Goal: Task Accomplishment & Management: Complete application form

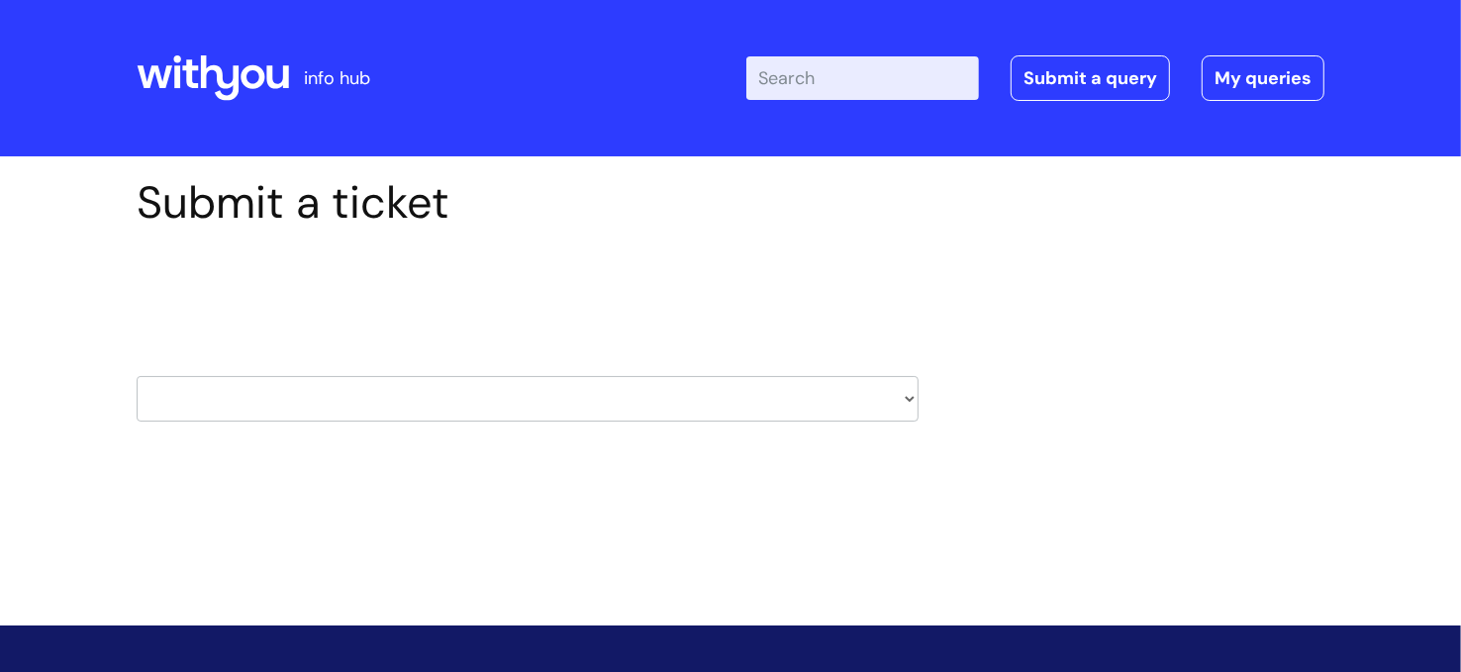
click at [593, 401] on select "HR / People IT and Support Clinical Drug Alerts Finance Accounts Data Support T…" at bounding box center [528, 399] width 782 height 46
select select "payroll"
click at [137, 376] on select "HR / People IT and Support Clinical Drug Alerts Finance Accounts Data Support T…" at bounding box center [528, 399] width 782 height 46
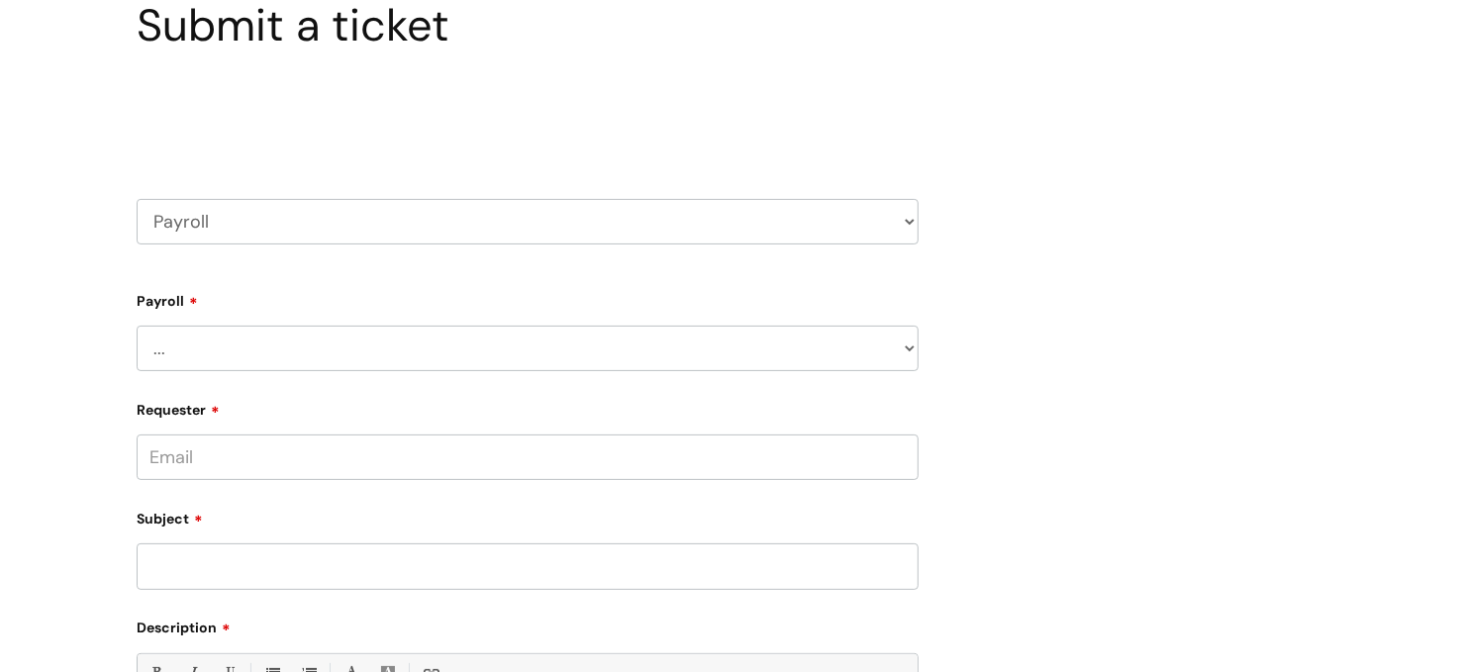
scroll to position [179, 0]
click at [387, 352] on select "... New Hires bank details/starter checklist forms Payroll queries Receiving in…" at bounding box center [528, 347] width 782 height 46
select select "Payroll queries"
click at [137, 324] on select "... New Hires bank details/starter checklist forms Payroll queries Receiving in…" at bounding box center [528, 347] width 782 height 46
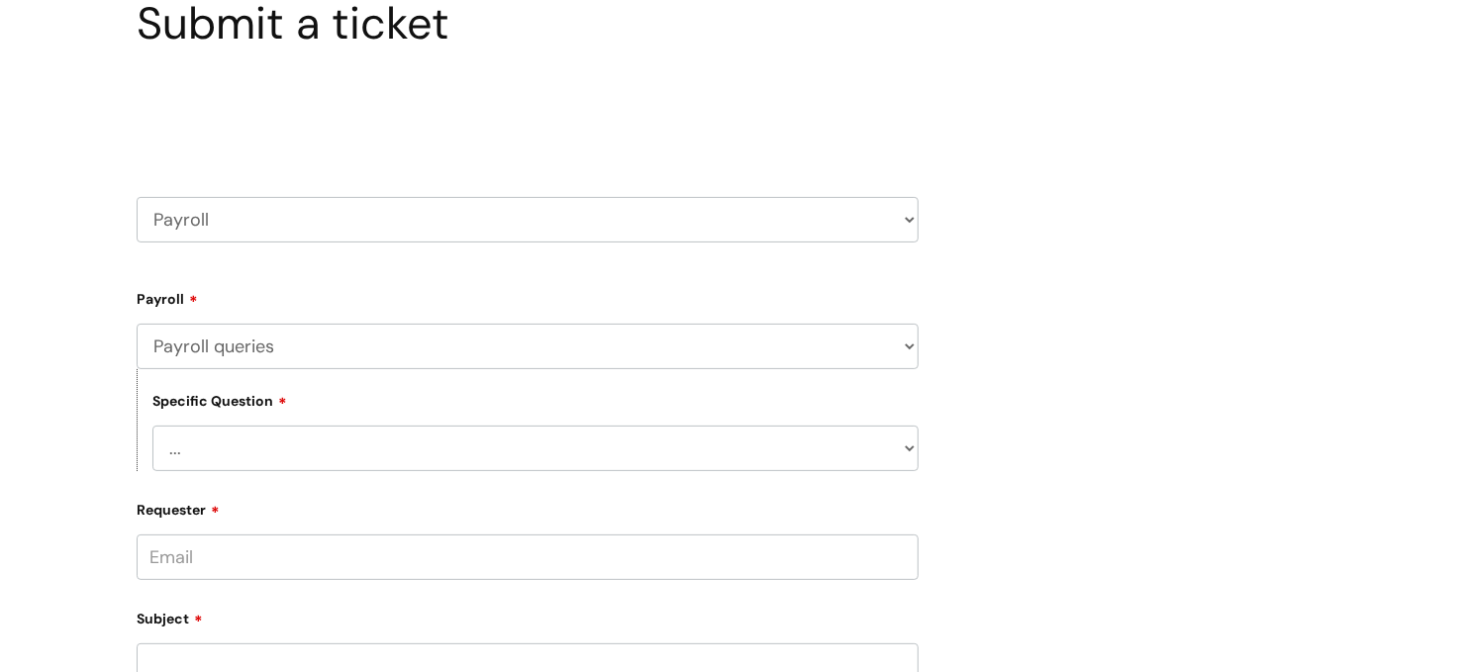
click at [304, 335] on select "... New Hires bank details/starter checklist forms Payroll queries Receiving in…" at bounding box center [528, 347] width 782 height 46
click at [1158, 371] on div "Submit a ticket Select issue type HR / People IT and Support Clinical Drug Aler…" at bounding box center [730, 562] width 1217 height 1130
click at [252, 430] on select "... Changes queries Timesheet queries Salary and absence queries" at bounding box center [535, 449] width 766 height 46
select select "Salary and absence queries"
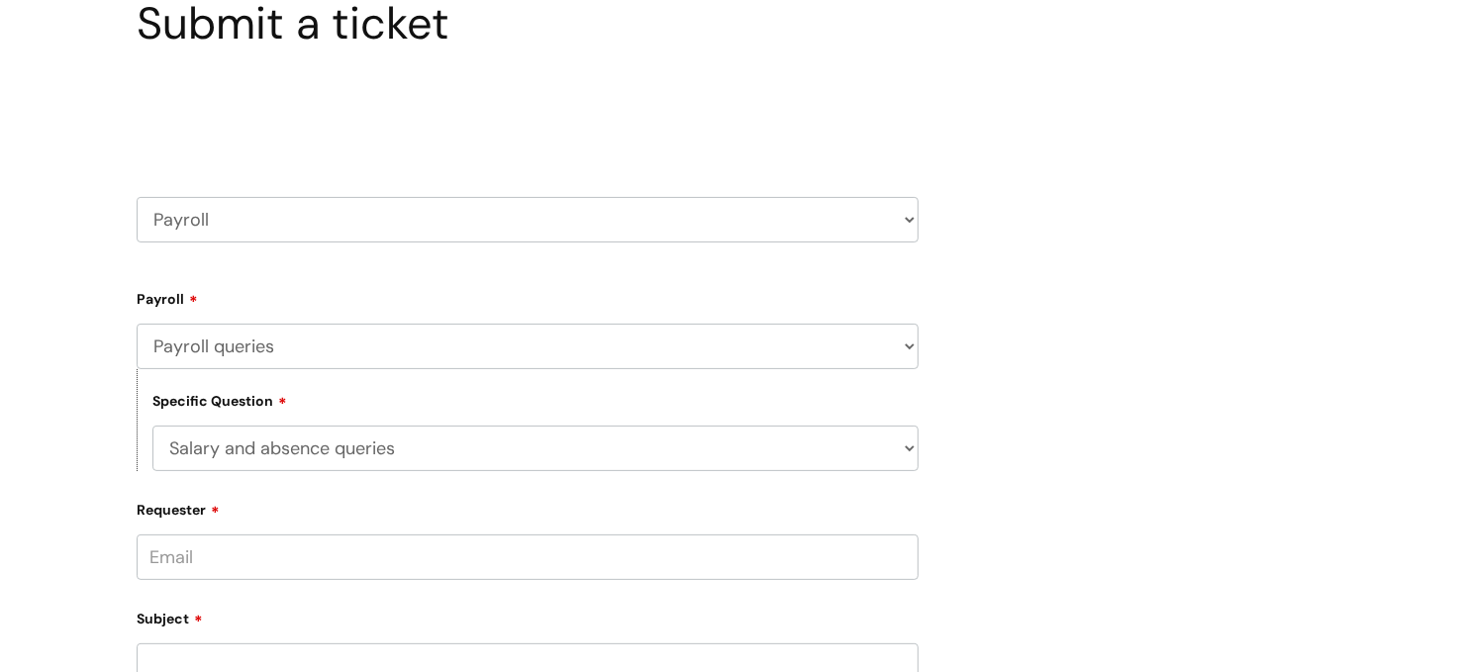
click at [152, 426] on select "... Changes queries Timesheet queries Salary and absence queries" at bounding box center [535, 449] width 766 height 46
click at [267, 558] on input "Requester" at bounding box center [528, 557] width 782 height 46
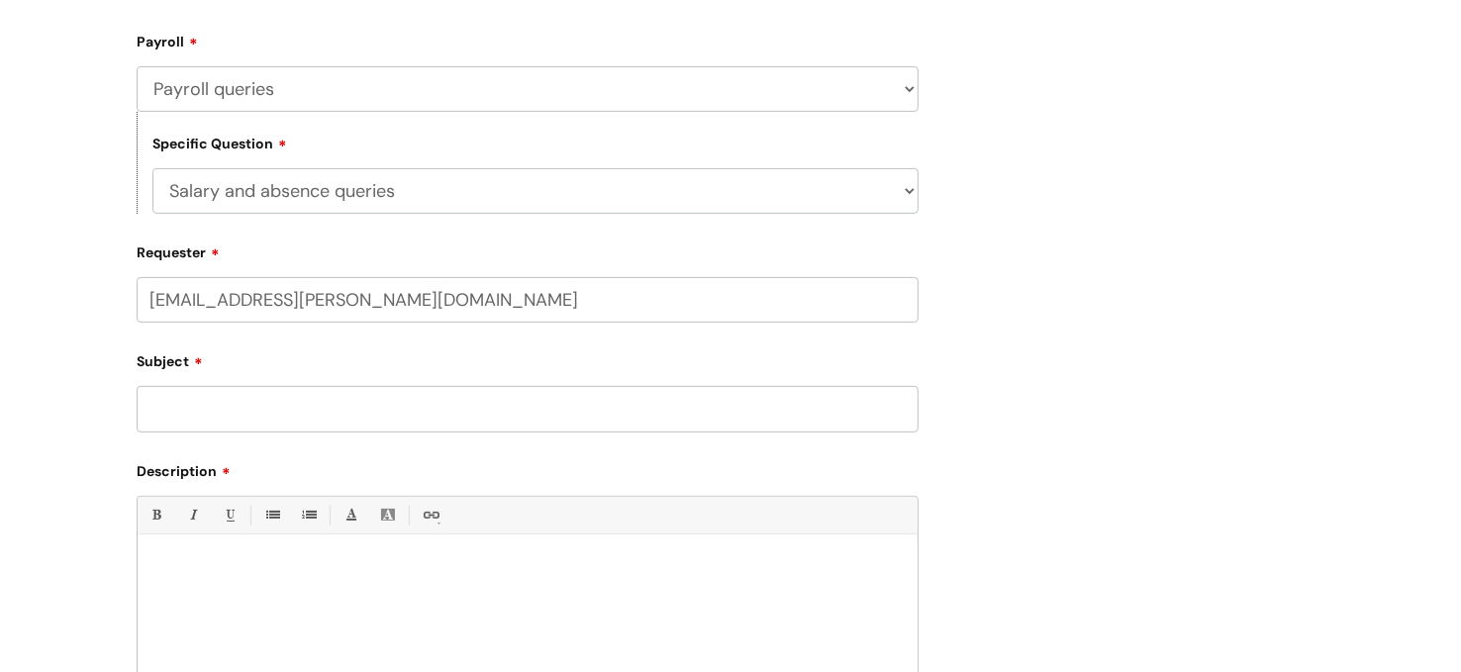
scroll to position [447, 0]
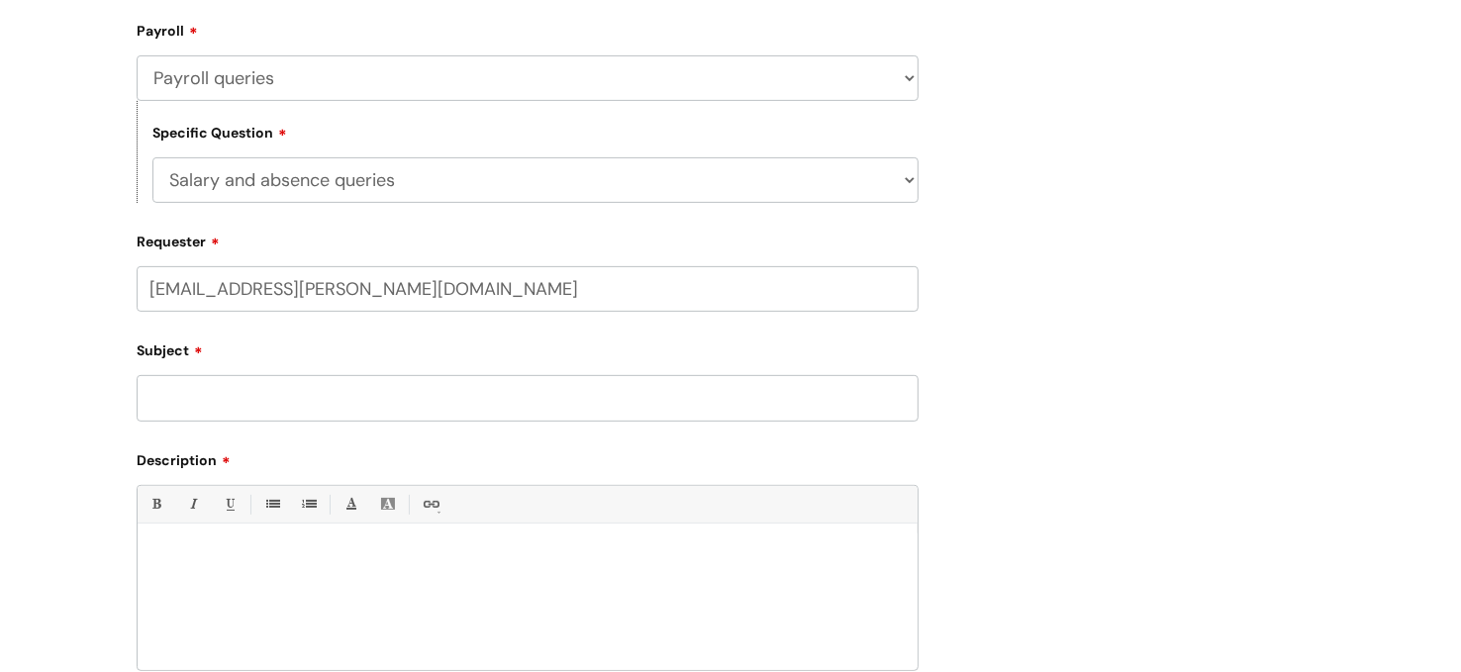
type input "[EMAIL_ADDRESS][PERSON_NAME][DOMAIN_NAME]"
click at [436, 400] on input "Subject" at bounding box center [528, 398] width 782 height 46
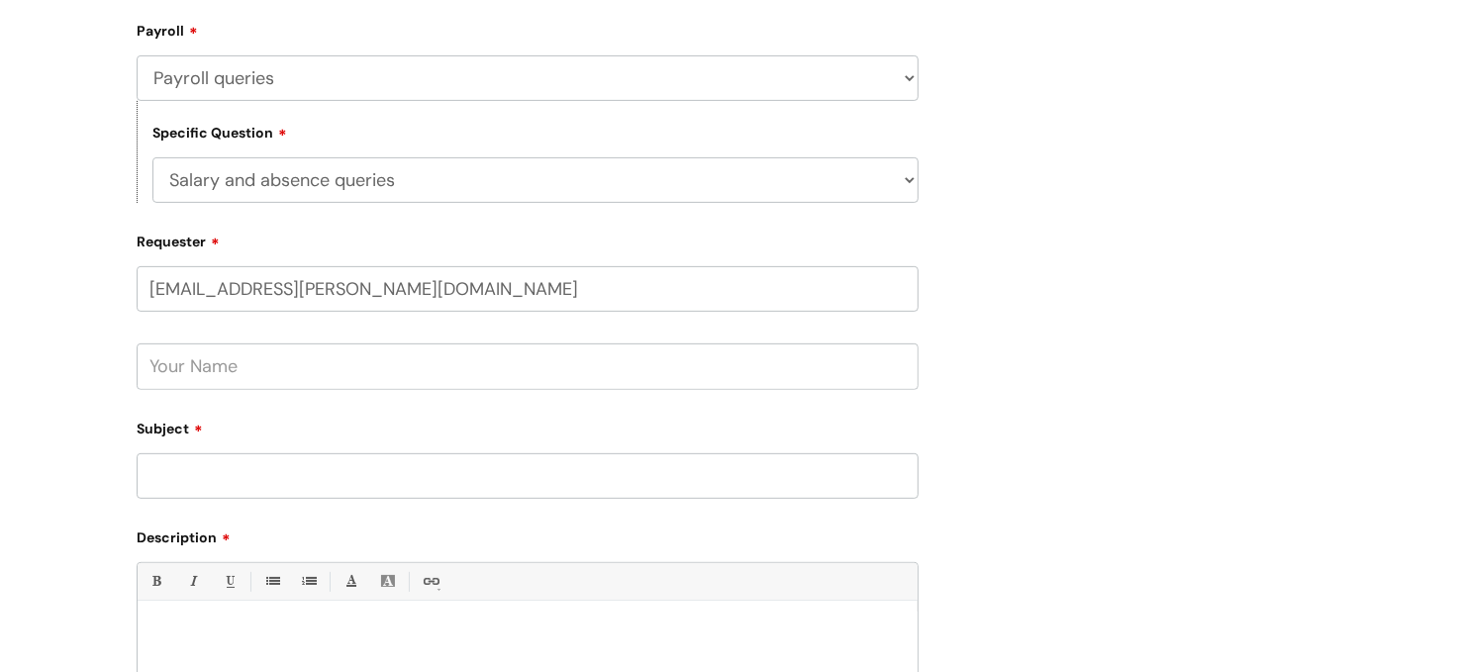
click at [370, 368] on input "text" at bounding box center [528, 366] width 782 height 46
type input "v"
type input "[PERSON_NAME]"
click at [323, 486] on input "Subject" at bounding box center [528, 476] width 782 height 46
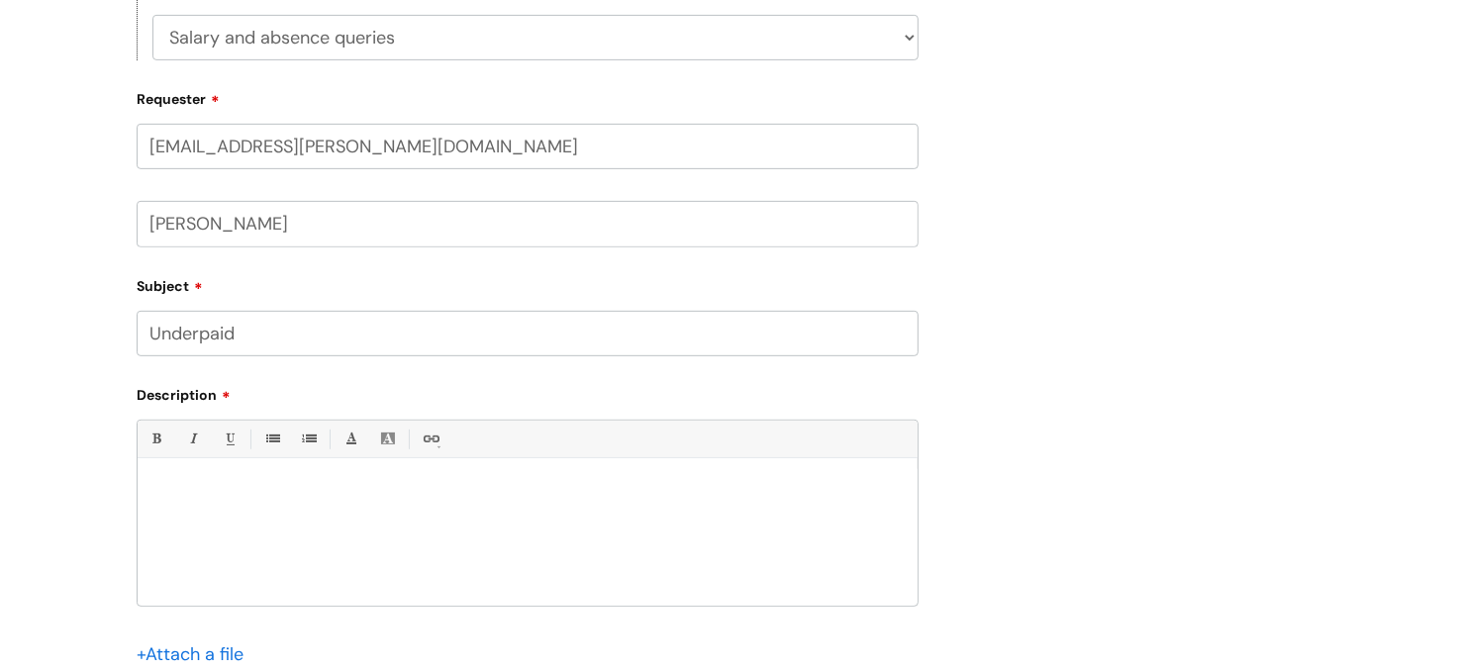
scroll to position [592, 0]
type input "Underpaid"
click at [266, 517] on div at bounding box center [528, 535] width 780 height 137
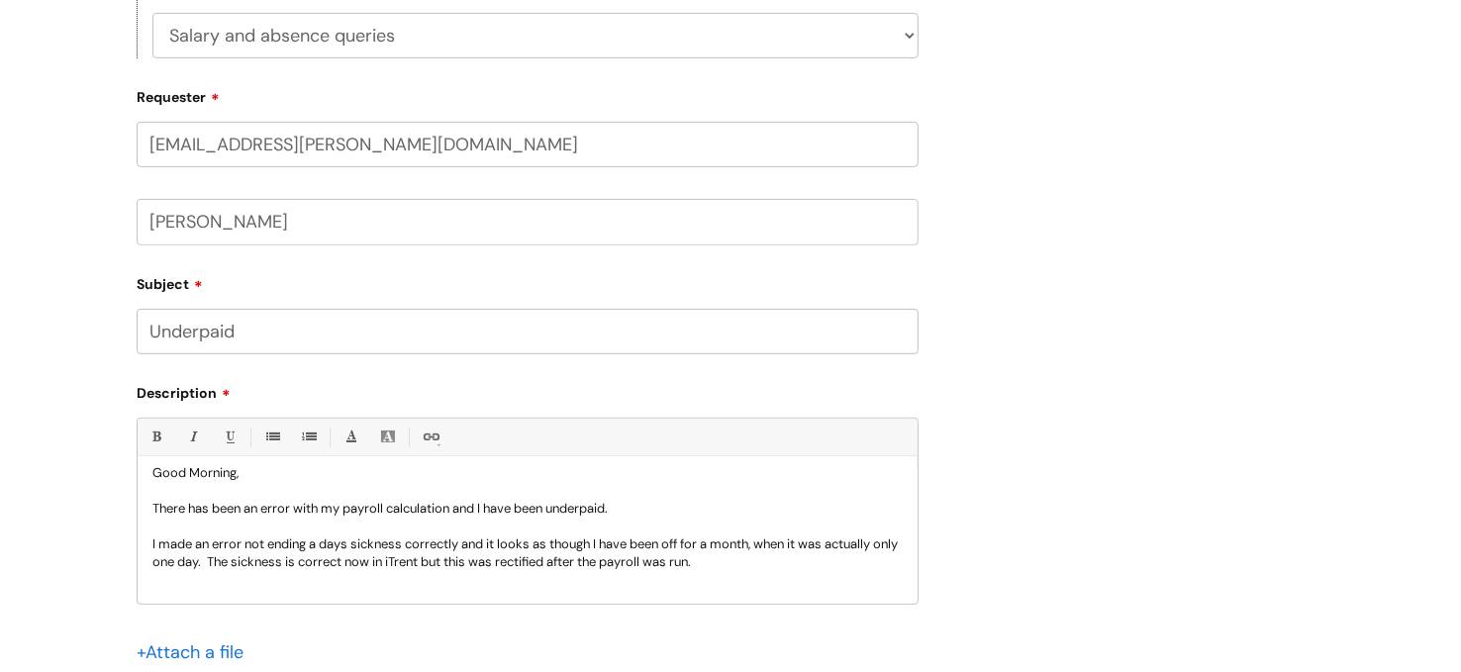
scroll to position [20, 0]
click at [314, 554] on p "I made an error not ending a days sickness correctly and it looks as though I h…" at bounding box center [527, 551] width 750 height 36
click at [334, 595] on p at bounding box center [527, 596] width 750 height 18
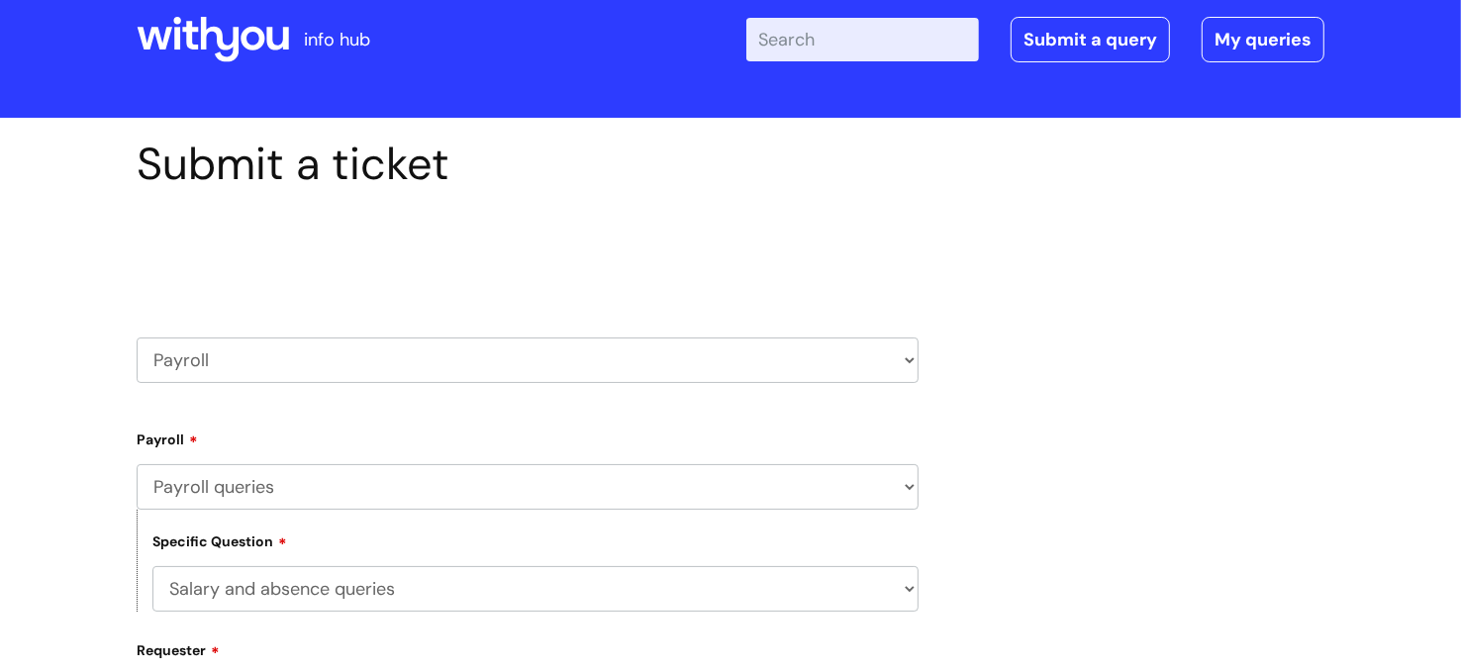
scroll to position [0, 0]
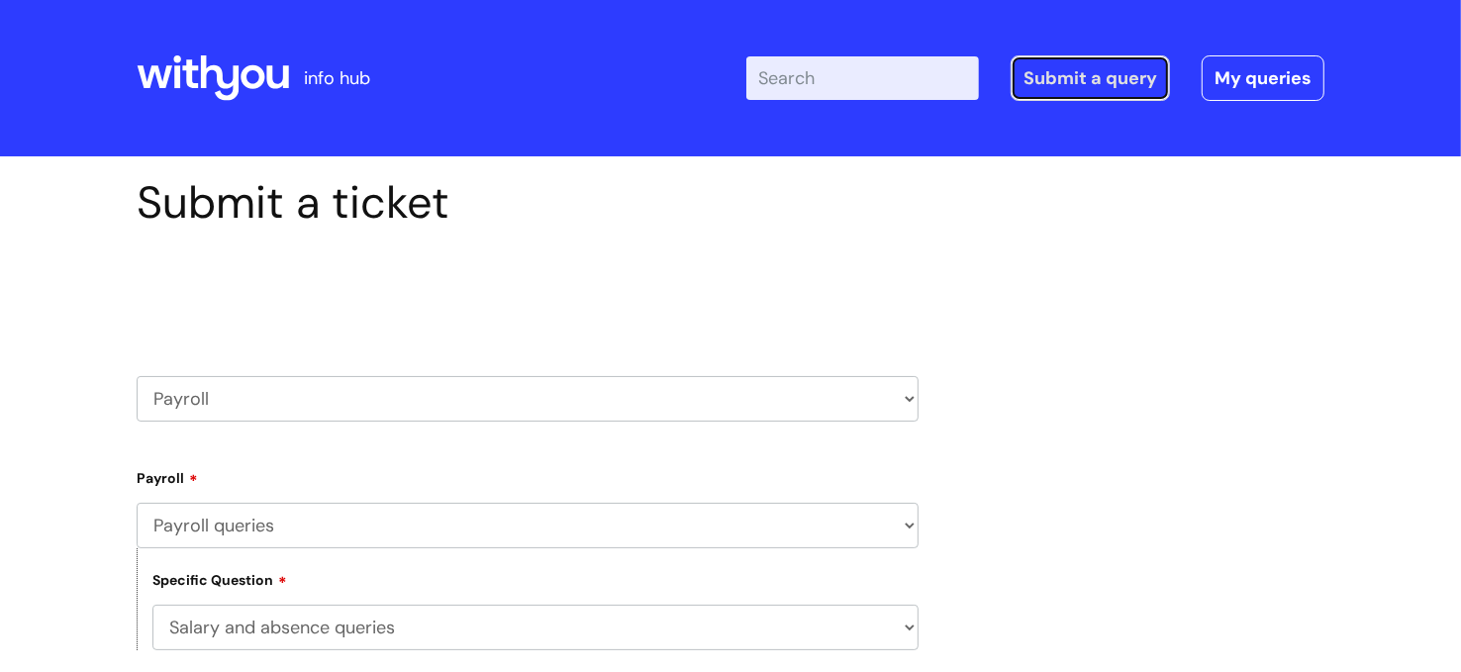
click at [1062, 79] on link "Submit a query" at bounding box center [1089, 78] width 159 height 46
